Goal: Task Accomplishment & Management: Use online tool/utility

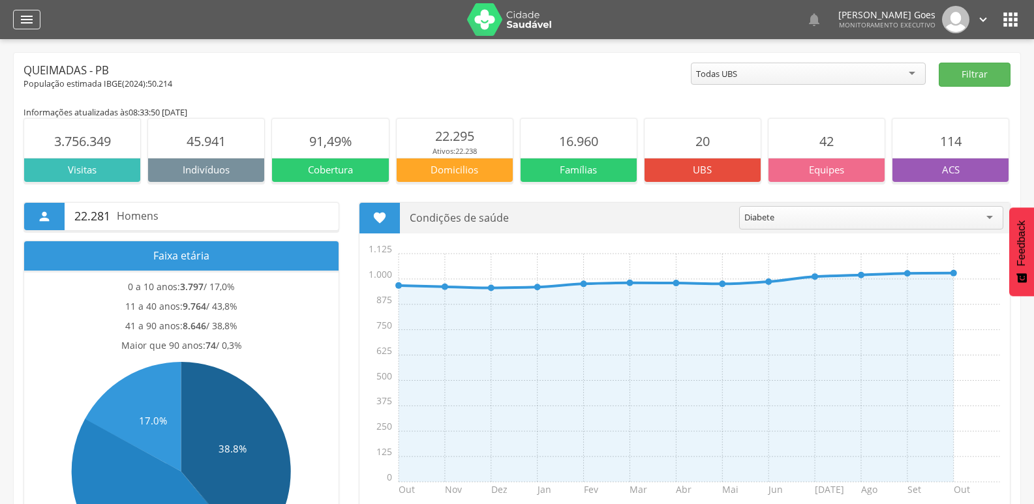
click at [20, 22] on icon "" at bounding box center [27, 20] width 16 height 16
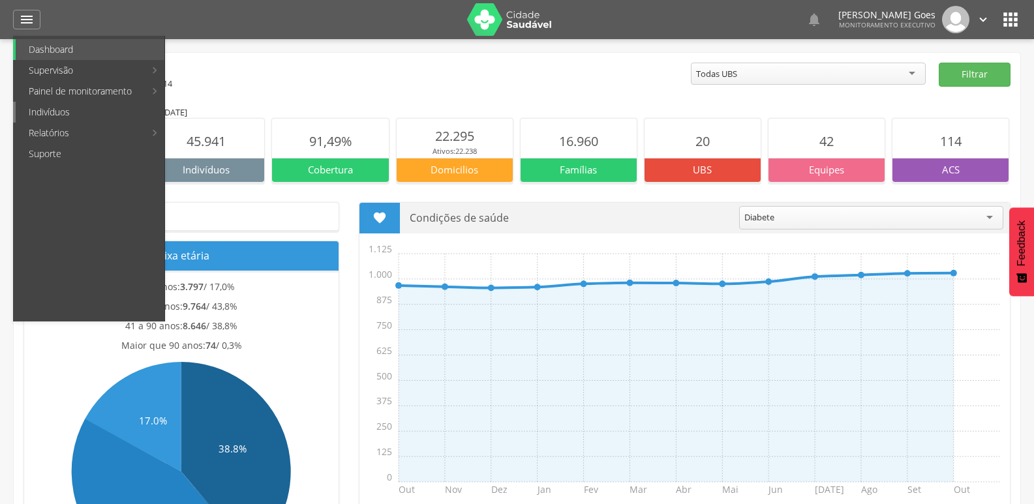
click at [54, 110] on link "Indivíduos" at bounding box center [90, 112] width 149 height 21
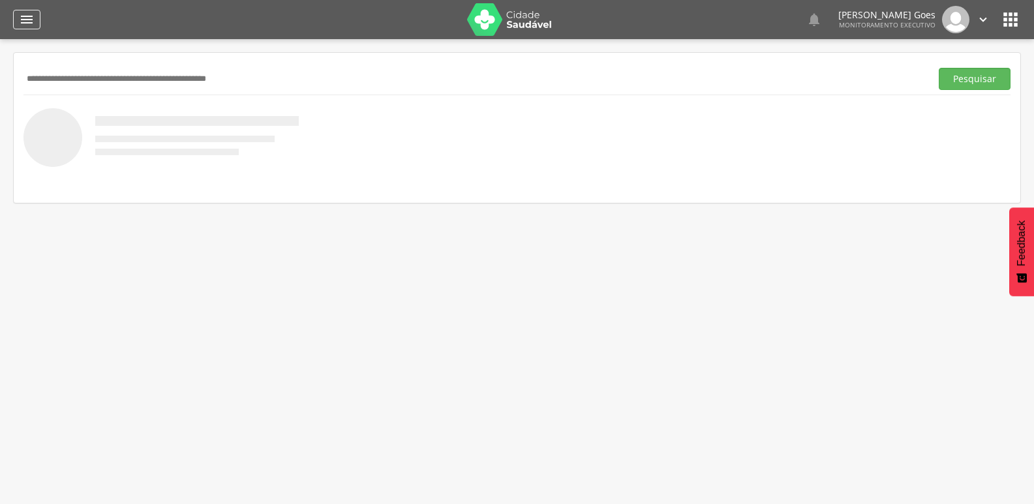
click at [27, 23] on icon "" at bounding box center [27, 20] width 16 height 16
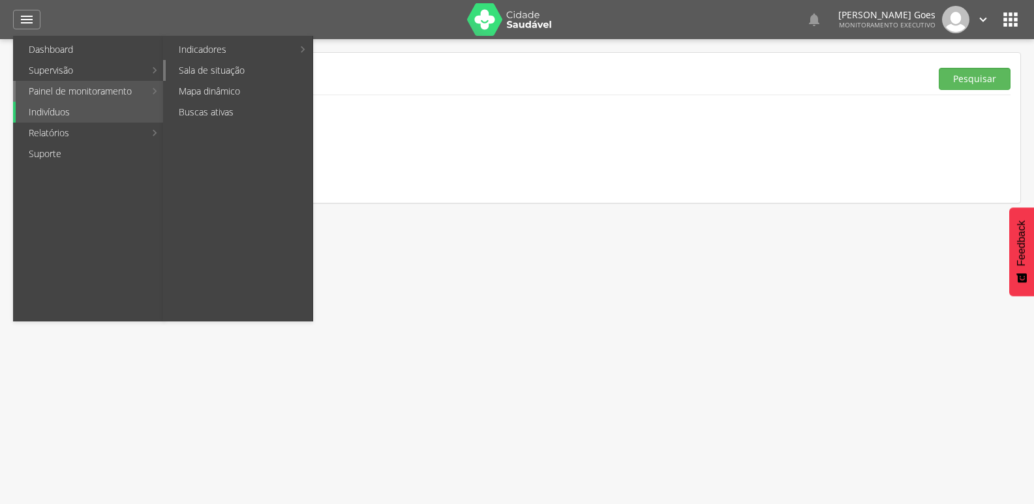
click at [206, 74] on link "Sala de situação" at bounding box center [239, 70] width 147 height 21
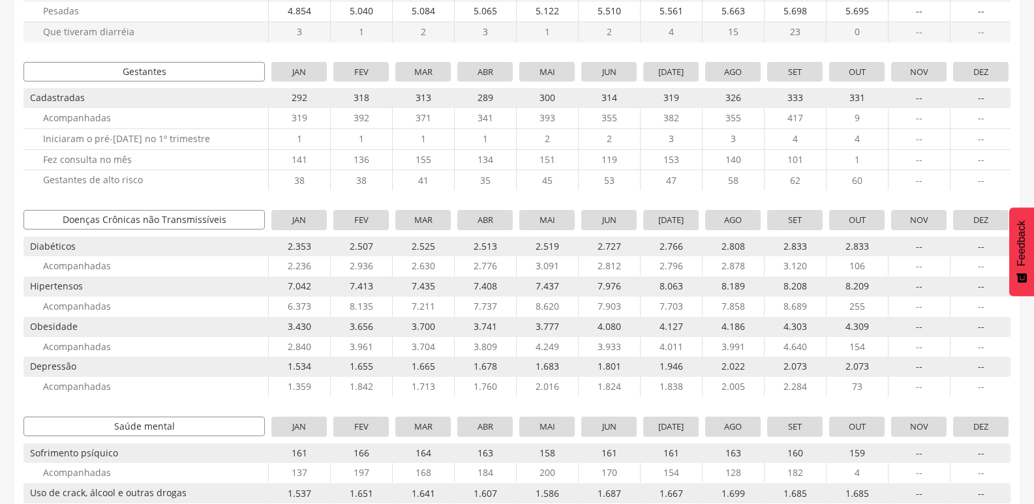
scroll to position [196, 0]
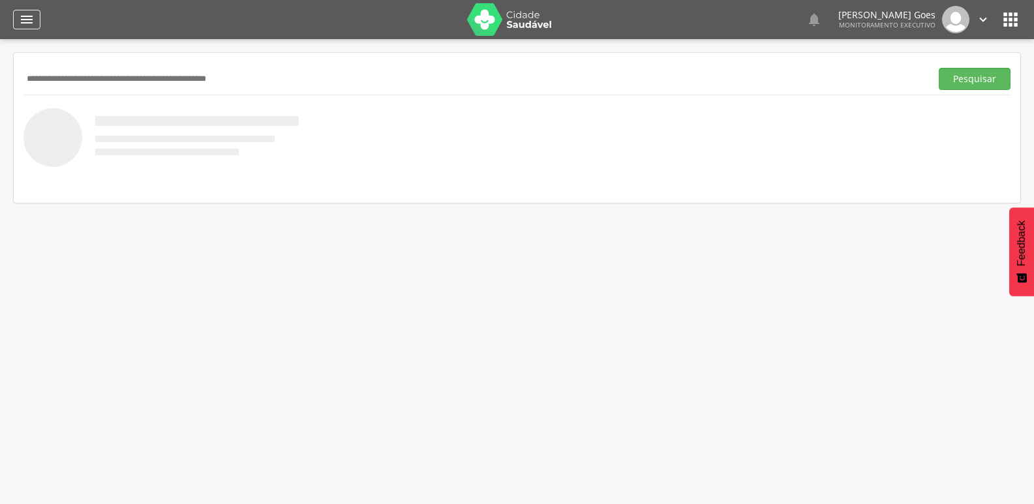
click at [22, 18] on icon "" at bounding box center [27, 20] width 16 height 16
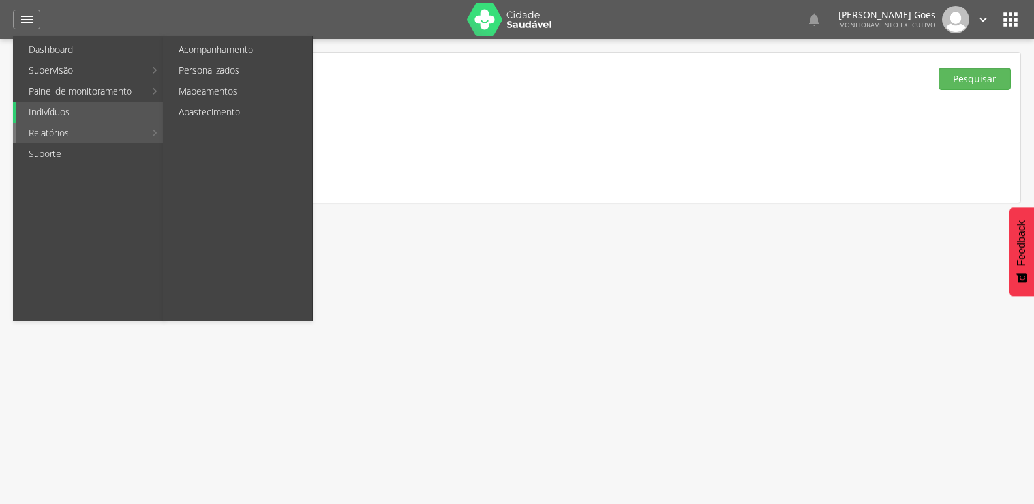
click at [62, 133] on link "Relatórios" at bounding box center [80, 133] width 129 height 21
click at [227, 70] on link "Personalizados" at bounding box center [239, 70] width 147 height 21
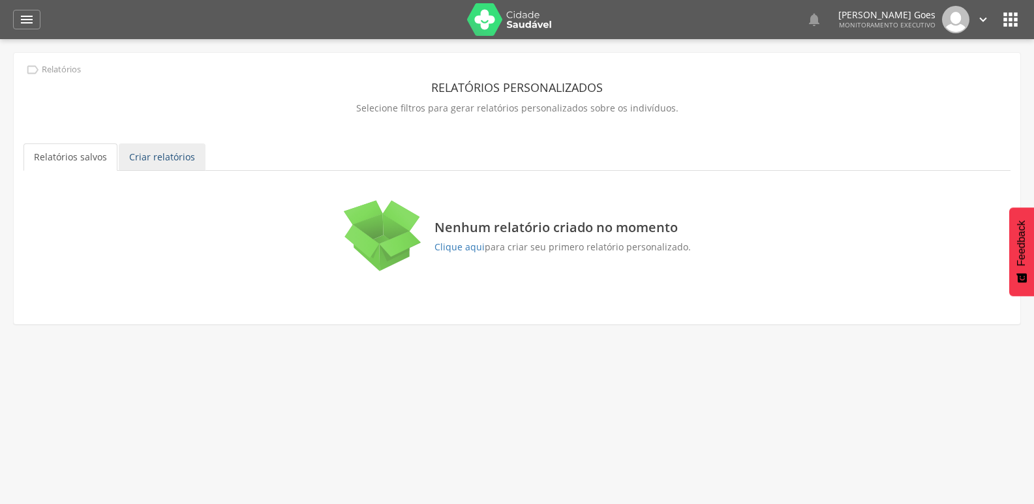
click at [174, 160] on link "Criar relatórios" at bounding box center [162, 157] width 87 height 27
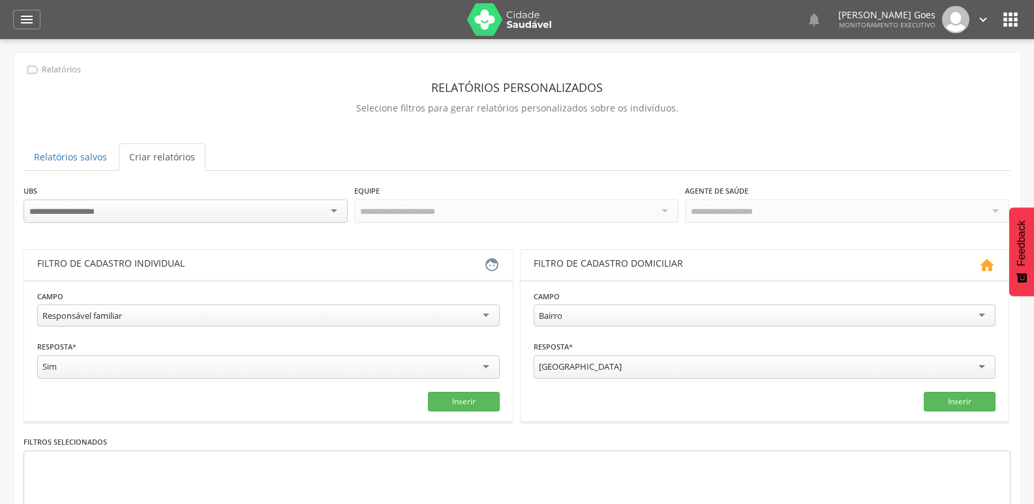
click at [335, 211] on div at bounding box center [185, 211] width 324 height 23
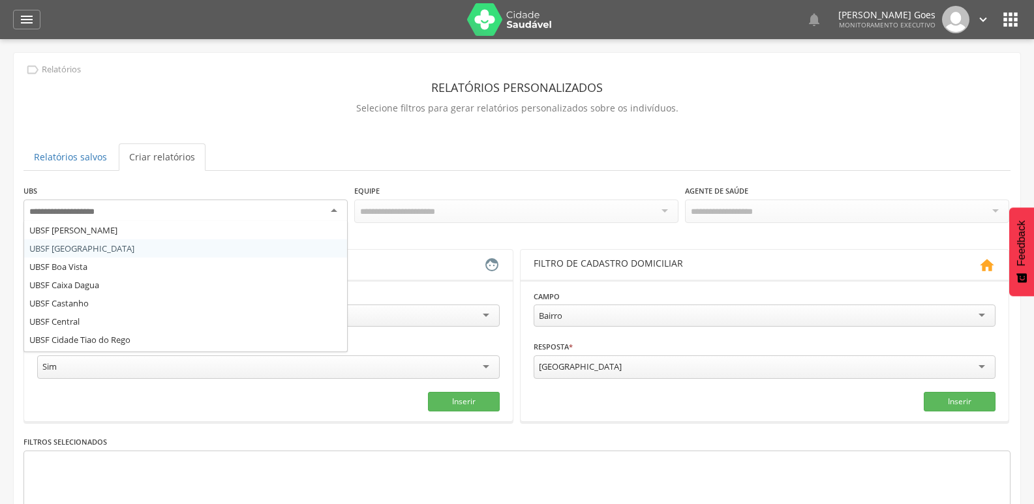
click at [580, 217] on div at bounding box center [516, 211] width 324 height 23
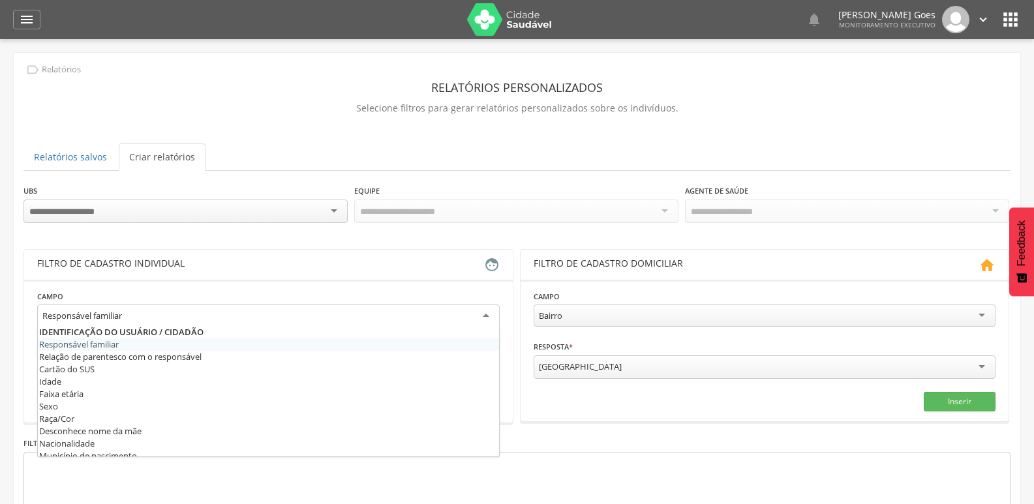
click at [476, 311] on div "Responsável familiar" at bounding box center [268, 316] width 463 height 23
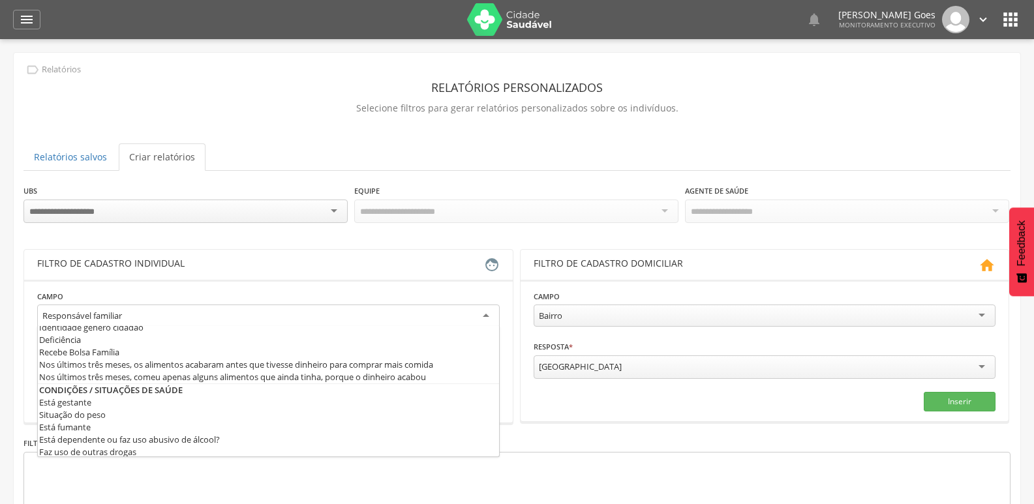
scroll to position [326, 0]
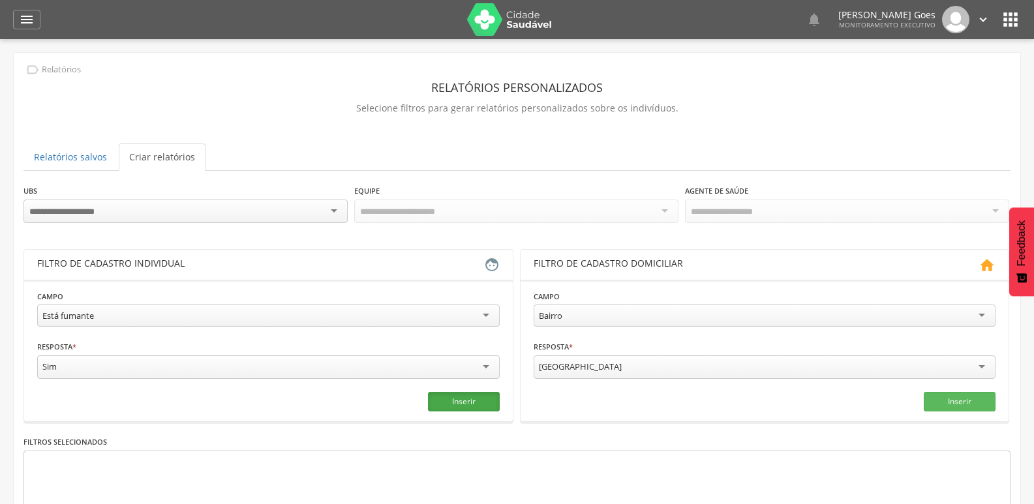
click at [463, 399] on button "Inserir" at bounding box center [464, 402] width 72 height 20
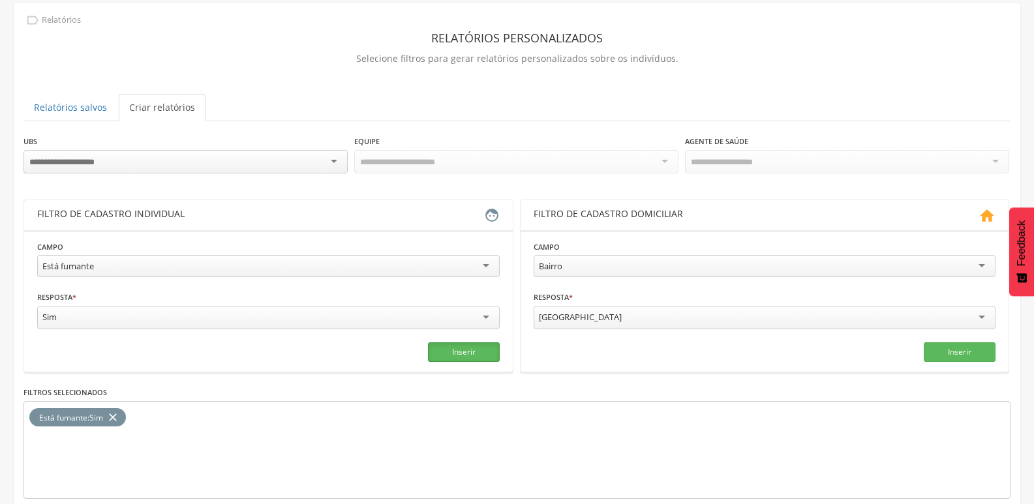
scroll to position [110, 0]
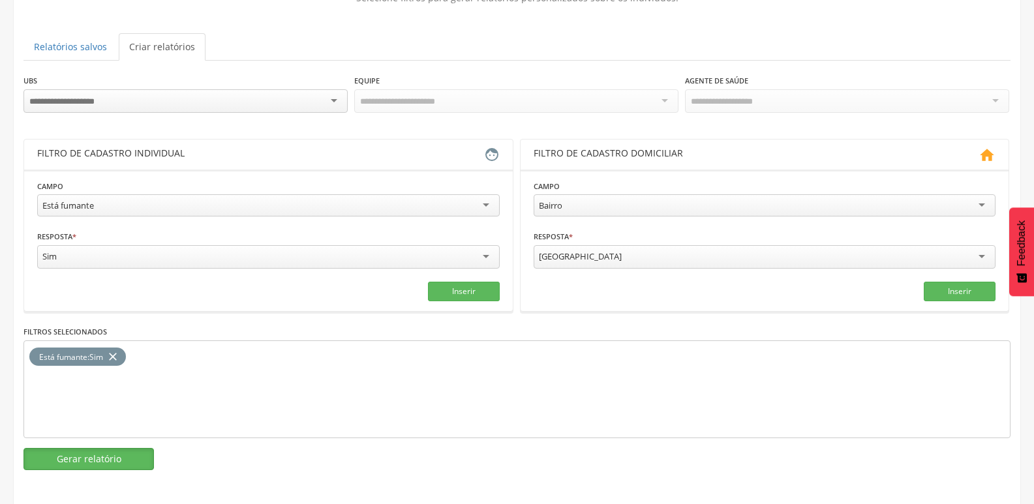
click at [63, 453] on button "Gerar relatório" at bounding box center [88, 459] width 130 height 22
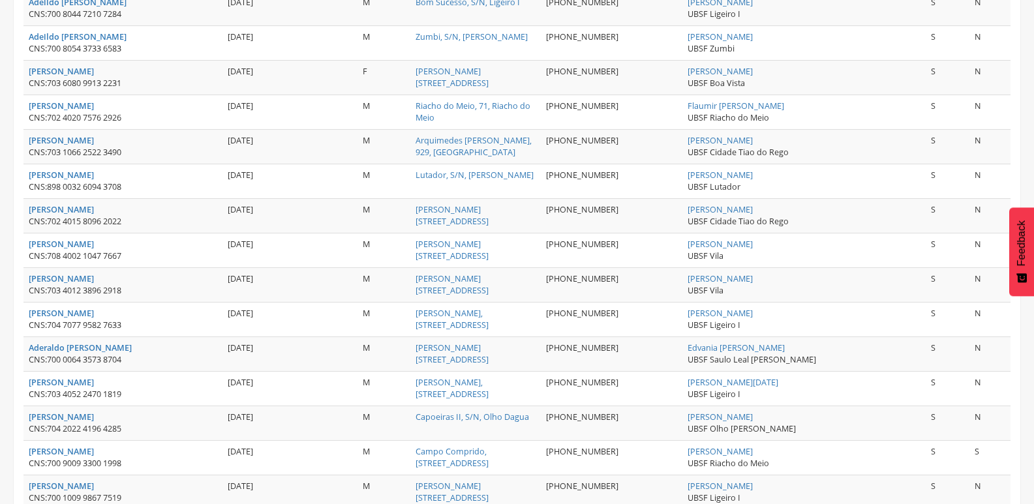
scroll to position [567, 0]
